Goal: Task Accomplishment & Management: Use online tool/utility

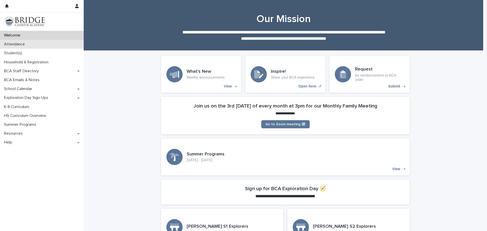
click at [18, 45] on p "Attendance" at bounding box center [15, 44] width 27 height 5
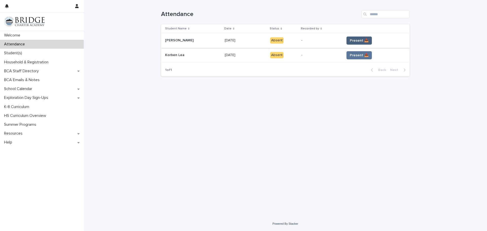
click at [355, 40] on span "Present 📥" at bounding box center [359, 40] width 19 height 5
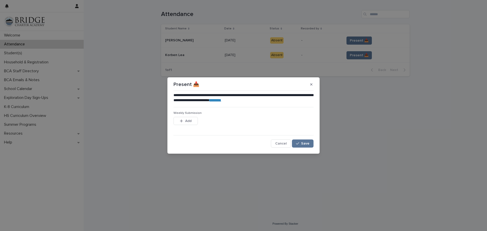
drag, startPoint x: 304, startPoint y: 143, endPoint x: 312, endPoint y: 135, distance: 11.9
click at [304, 144] on span "Save" at bounding box center [305, 144] width 8 height 4
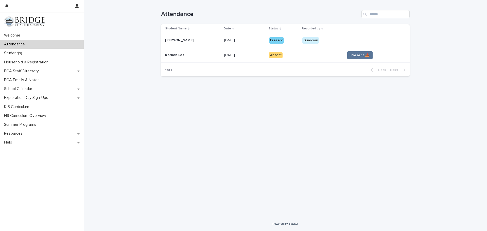
click at [361, 55] on span "Present 📥" at bounding box center [360, 55] width 19 height 5
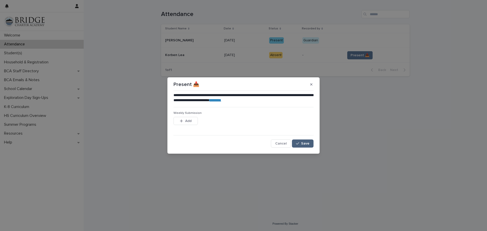
click at [304, 142] on span "Save" at bounding box center [305, 144] width 8 height 4
